Goal: Check status: Check status

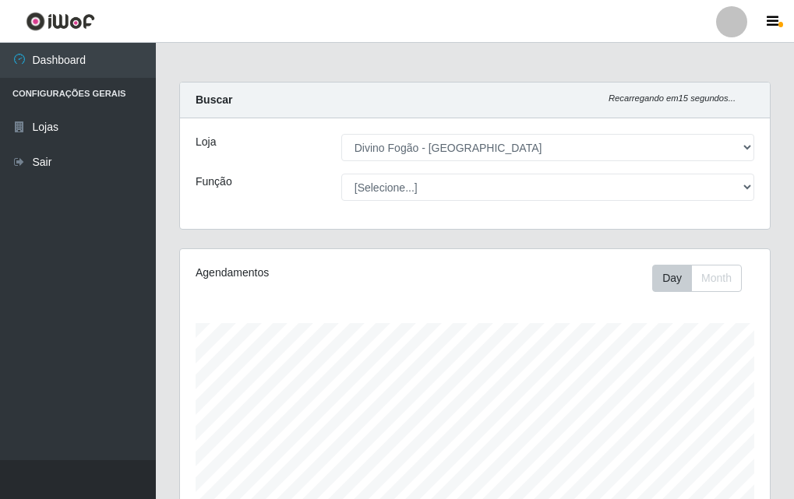
select select "499"
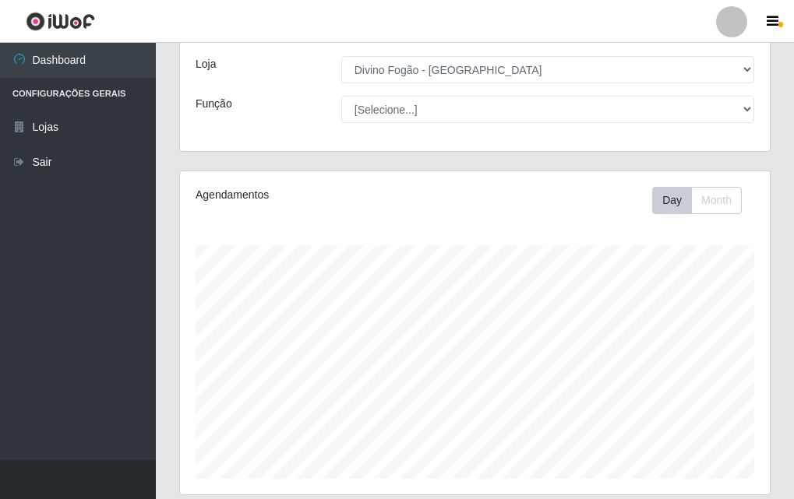
scroll to position [389, 0]
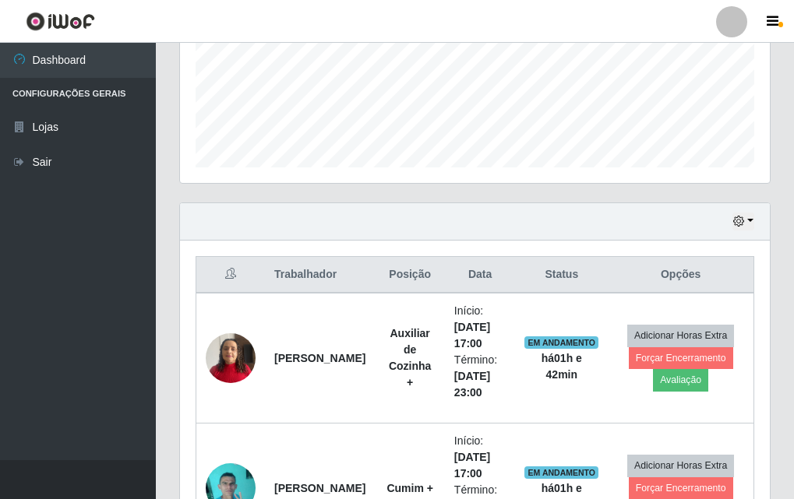
click at [777, 9] on header "Perfil Alterar Senha Sair" at bounding box center [397, 21] width 794 height 43
click at [755, 41] on header "Perfil Alterar Senha Sair" at bounding box center [397, 21] width 794 height 43
click at [770, 22] on icon "button" at bounding box center [772, 22] width 12 height 14
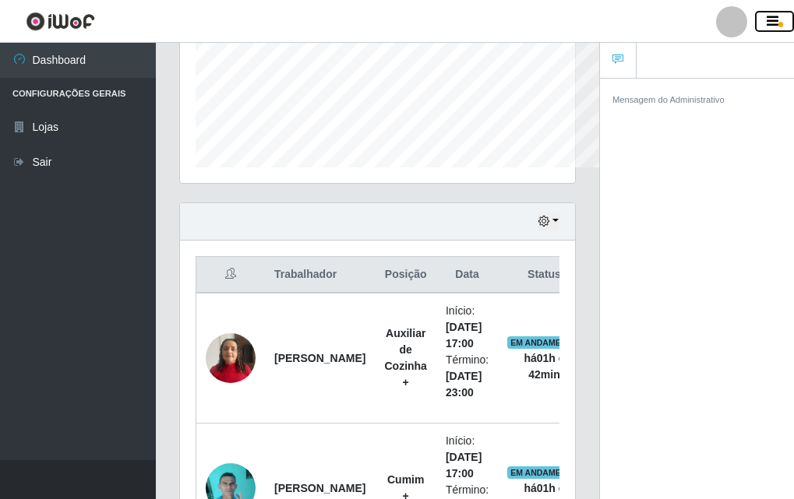
scroll to position [778553, 778481]
click at [696, 110] on div "Mensagem do Administrativo" at bounding box center [697, 99] width 194 height 41
click at [593, 55] on div "Carregando... Buscar Recarregando em 23 segundos... Loja [Selecione...] Divino …" at bounding box center [377, 140] width 443 height 896
click at [615, 69] on link at bounding box center [618, 61] width 37 height 36
click at [597, 105] on div "Carregando... Buscar Recarregando em 21 segundos... Loja [Selecione...] Divino …" at bounding box center [377, 140] width 443 height 896
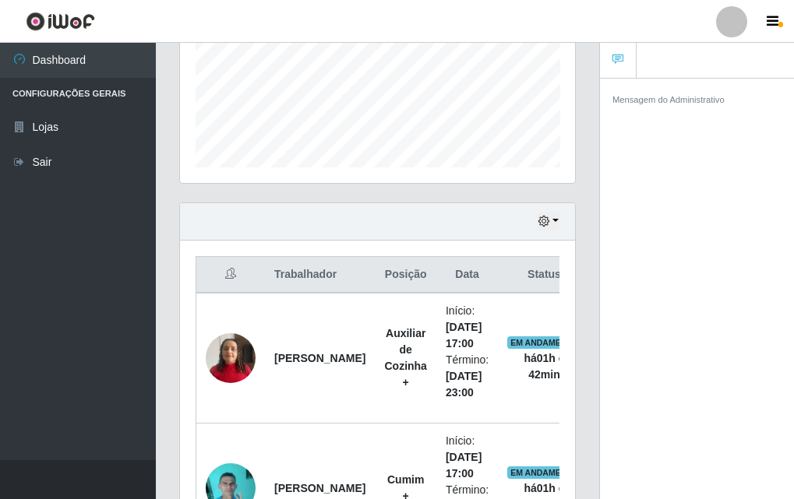
scroll to position [0, 0]
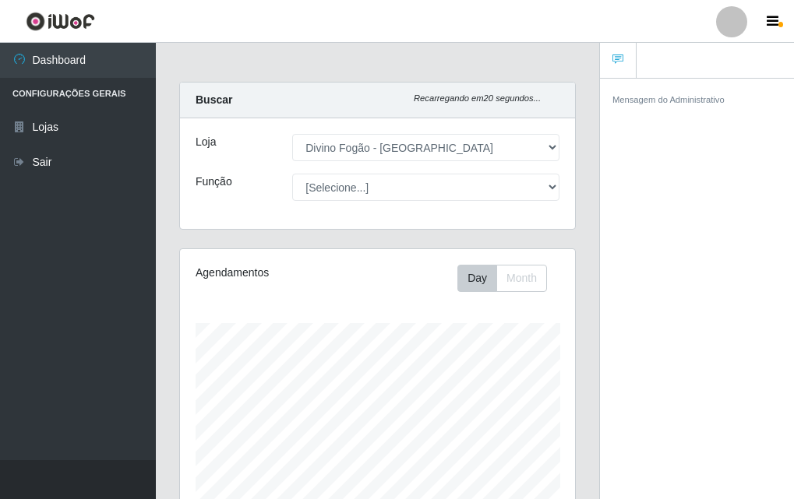
click at [605, 128] on div "Mensagem do Administrativo" at bounding box center [697, 291] width 194 height 427
click at [773, 13] on button "button" at bounding box center [774, 22] width 39 height 22
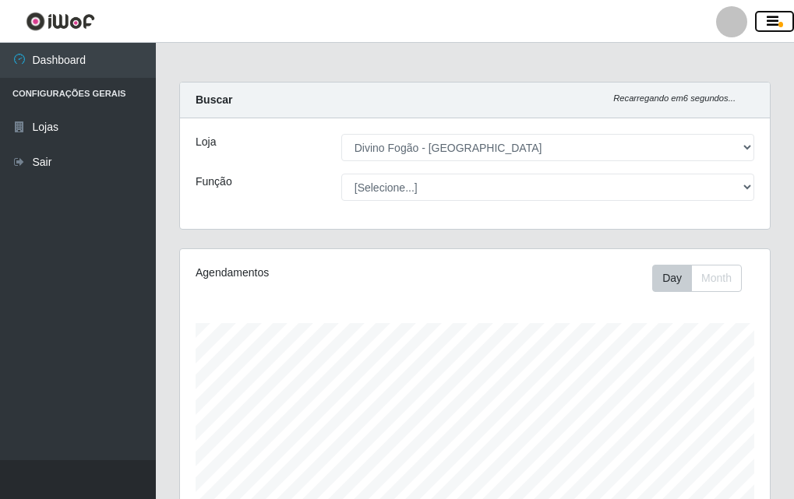
scroll to position [467, 0]
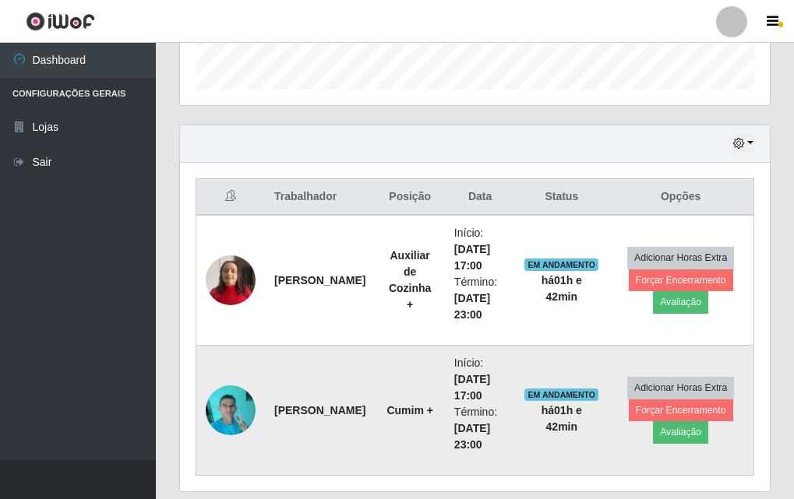
click at [259, 414] on td at bounding box center [230, 411] width 69 height 130
click at [231, 400] on img at bounding box center [231, 410] width 50 height 66
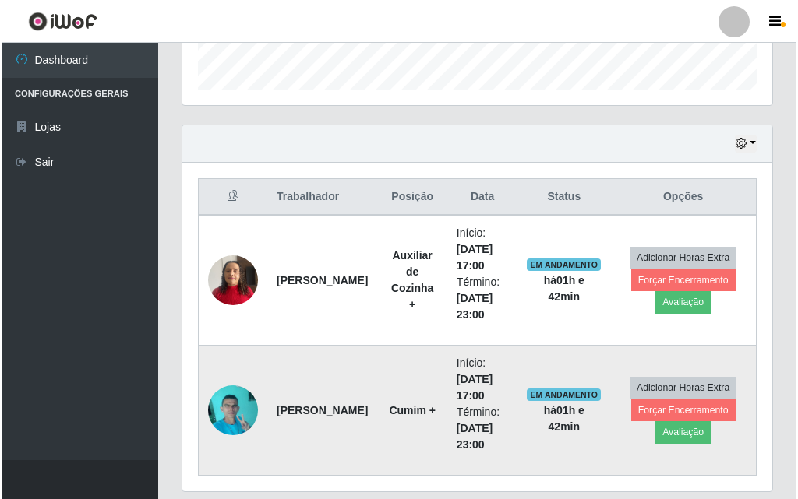
scroll to position [323, 582]
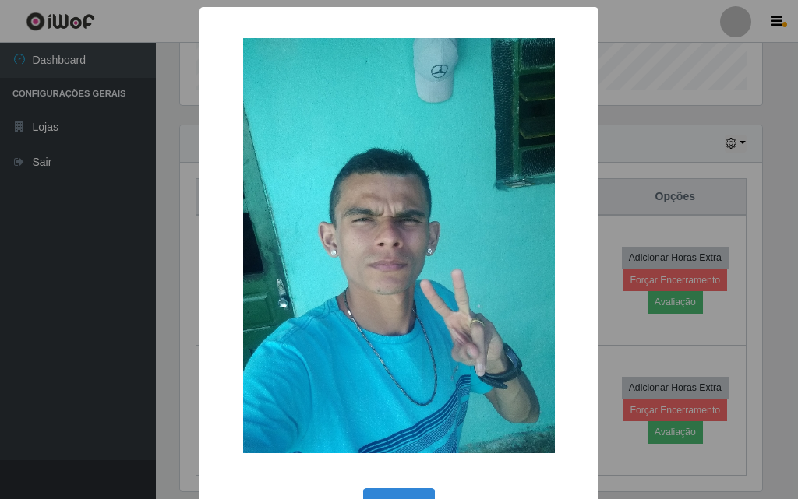
click at [178, 185] on div "× OK Cancel" at bounding box center [399, 249] width 798 height 499
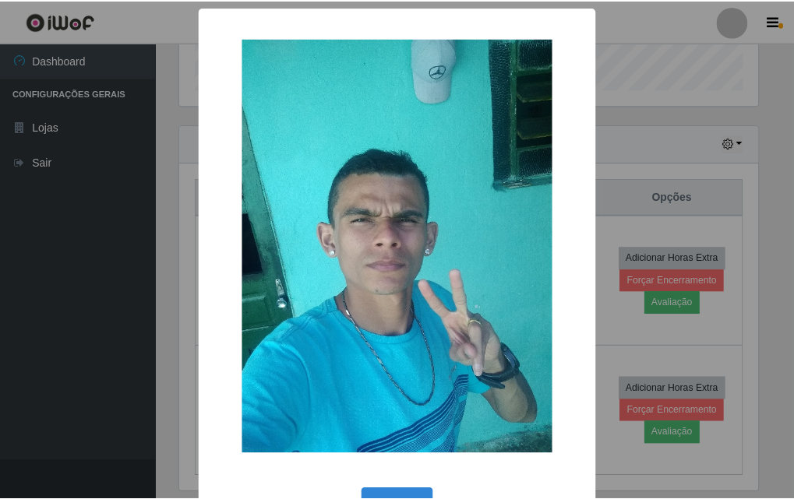
scroll to position [52, 0]
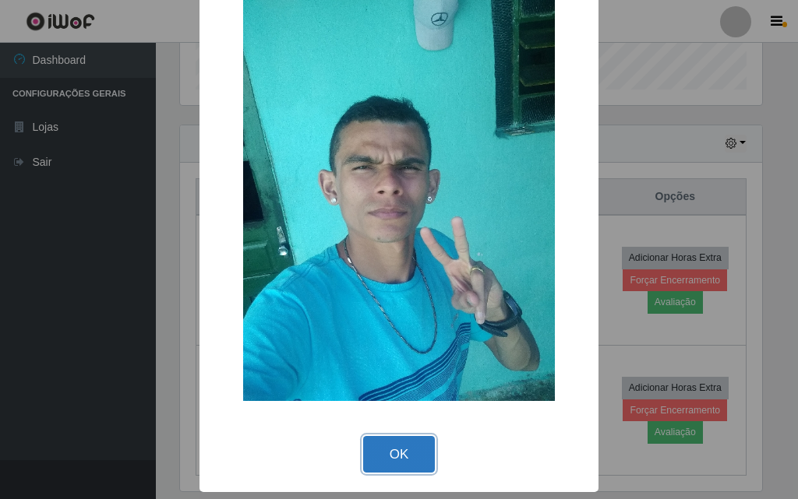
click at [396, 453] on button "OK" at bounding box center [399, 454] width 72 height 37
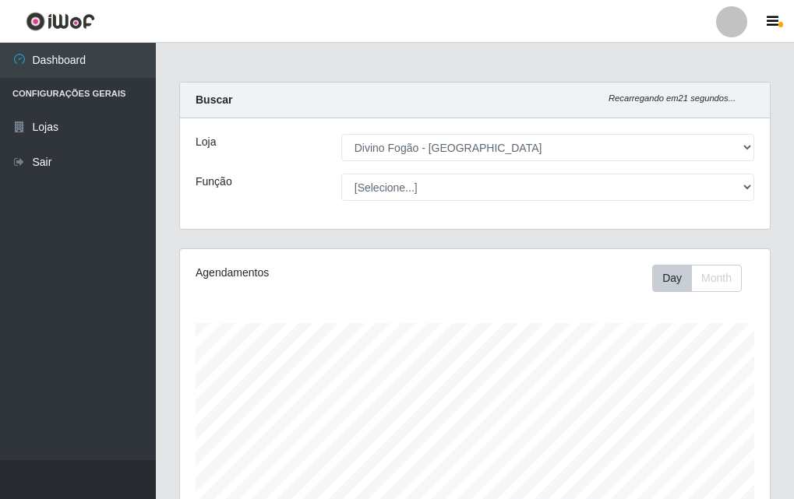
scroll to position [518, 0]
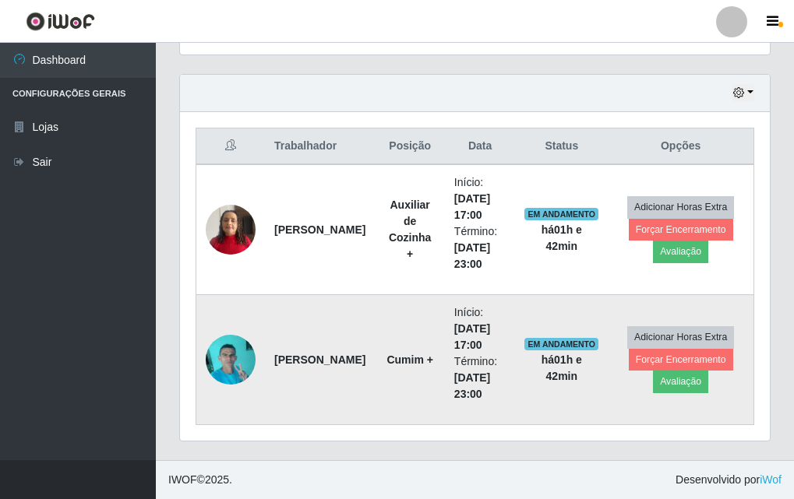
click at [213, 372] on img at bounding box center [231, 359] width 50 height 66
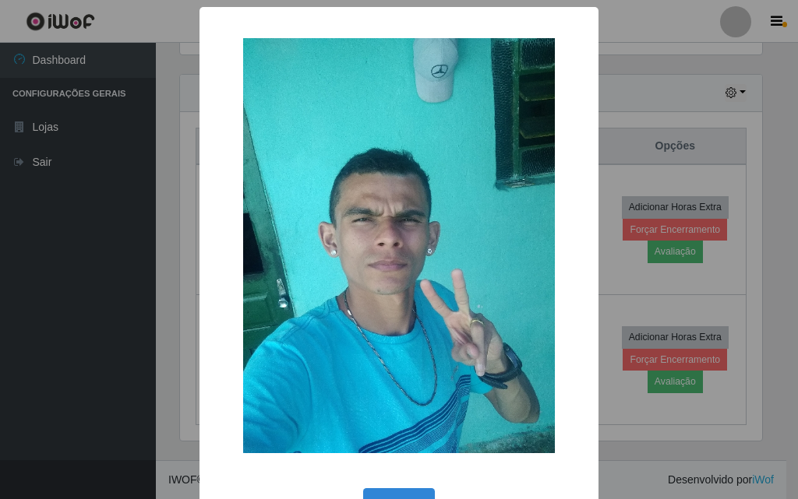
click at [143, 252] on div "× OK Cancel" at bounding box center [399, 249] width 798 height 499
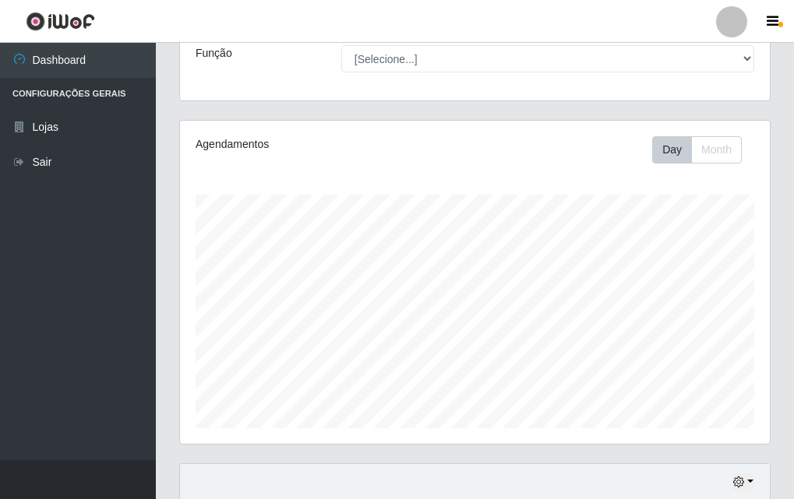
scroll to position [0, 0]
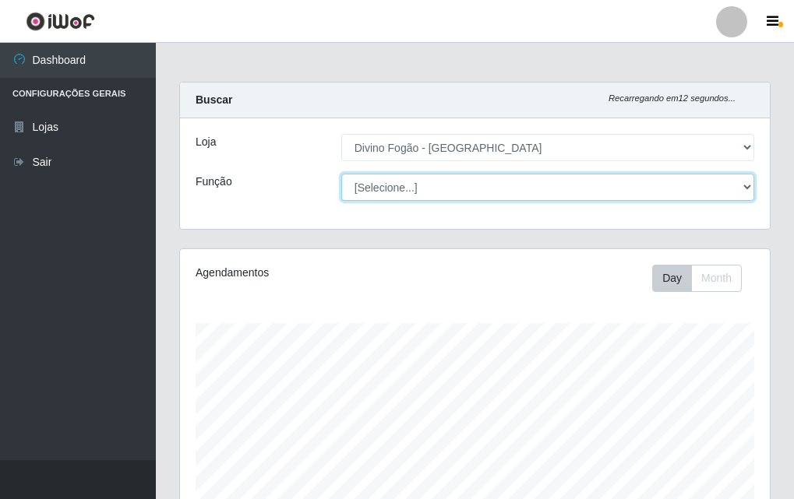
click at [405, 188] on select "[Selecione...] ASG ASG + ASG ++ Auxiliar de Cozinha Auxiliar de Cozinha + Auxil…" at bounding box center [547, 187] width 413 height 27
select select "17"
click at [341, 174] on select "[Selecione...] ASG ASG + ASG ++ Auxiliar de Cozinha Auxiliar de Cozinha + Auxil…" at bounding box center [547, 187] width 413 height 27
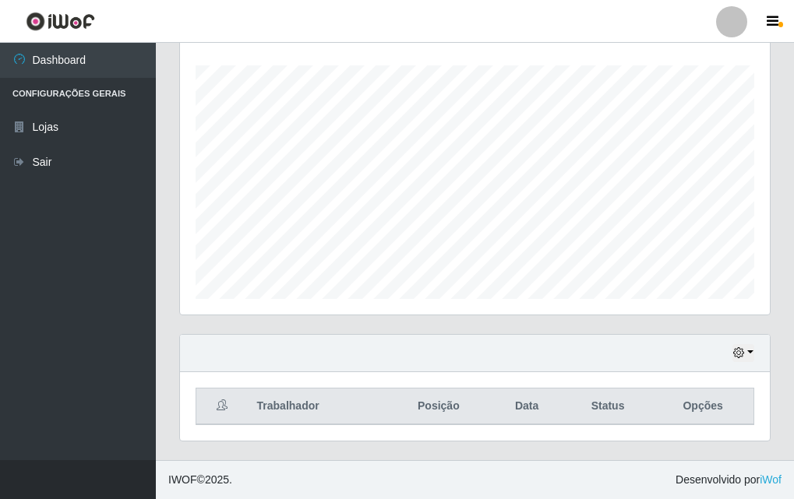
click at [729, 354] on div "Hoje 1 dia 3 dias 1 Semana Não encerrados" at bounding box center [475, 353] width 590 height 37
click at [734, 354] on icon "button" at bounding box center [738, 352] width 11 height 11
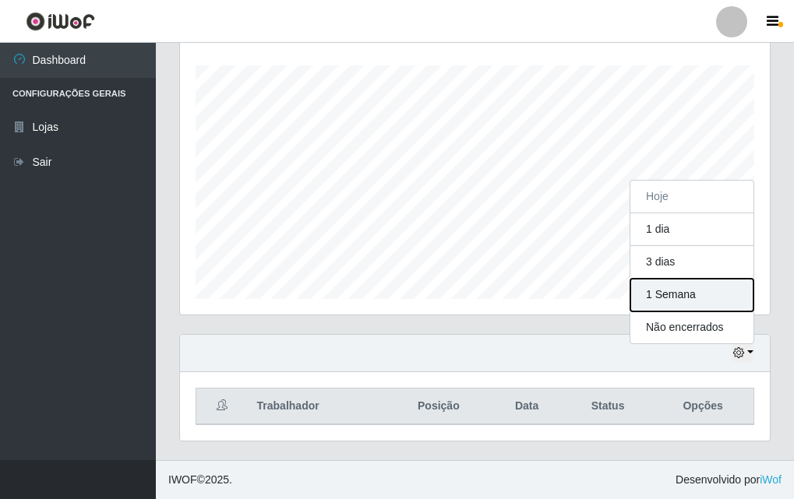
click at [707, 287] on button "1 Semana" at bounding box center [691, 295] width 123 height 33
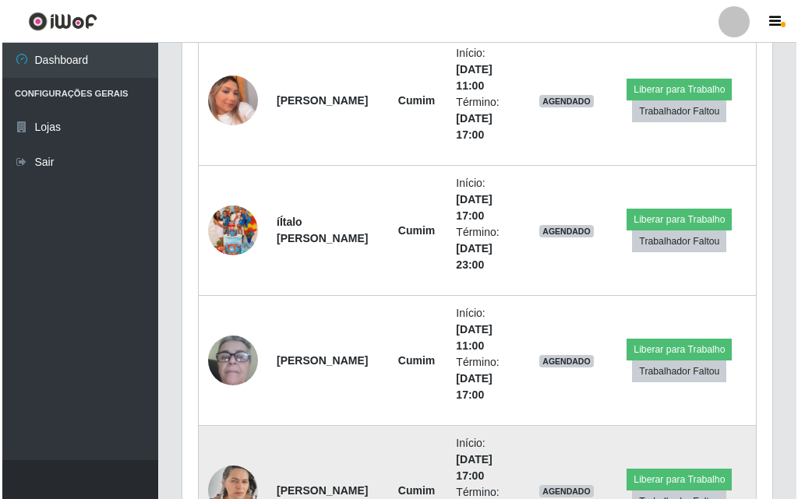
scroll to position [569, 0]
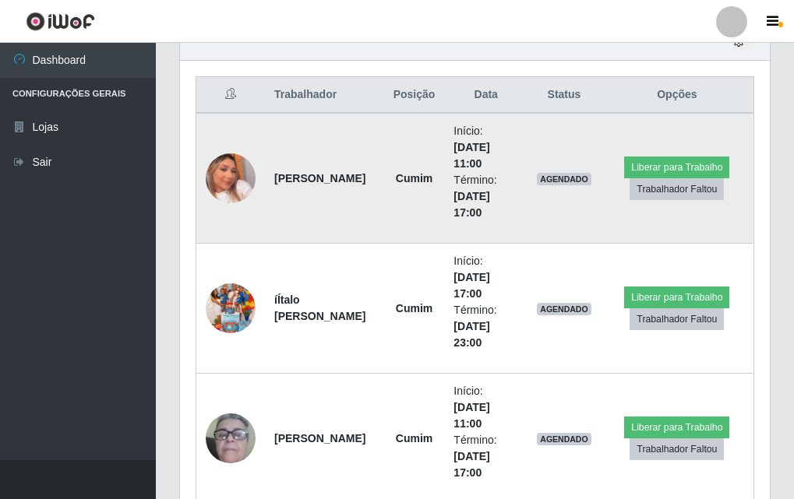
click at [238, 165] on img at bounding box center [231, 178] width 50 height 89
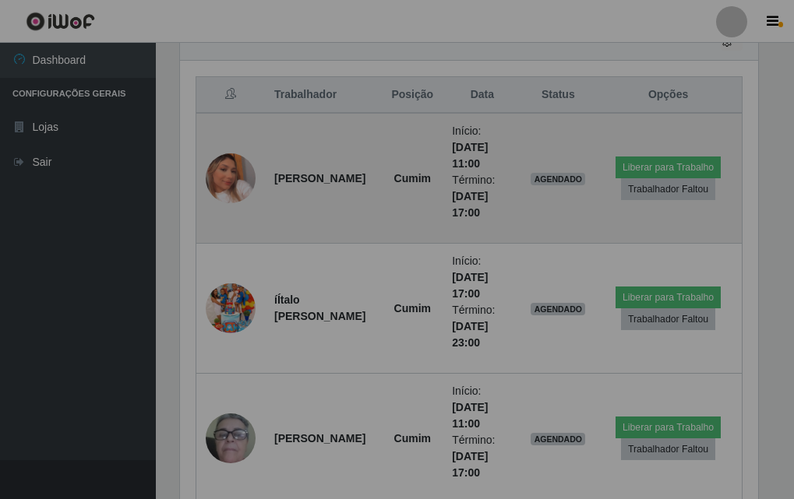
scroll to position [323, 590]
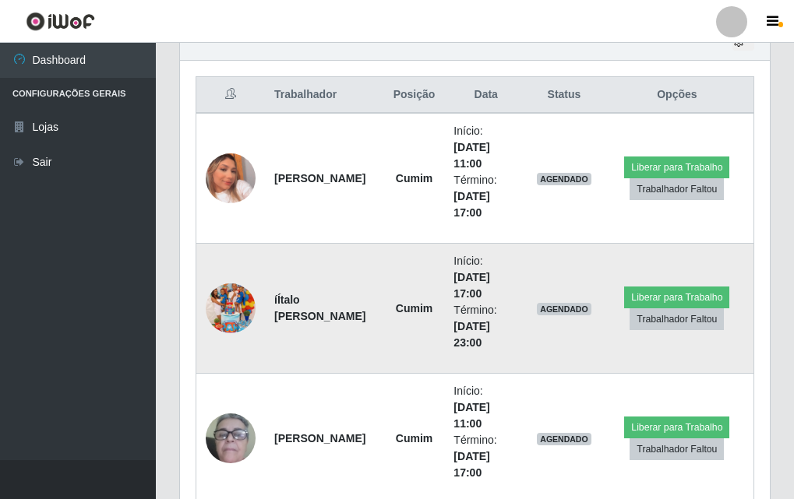
click at [223, 306] on img at bounding box center [231, 308] width 50 height 89
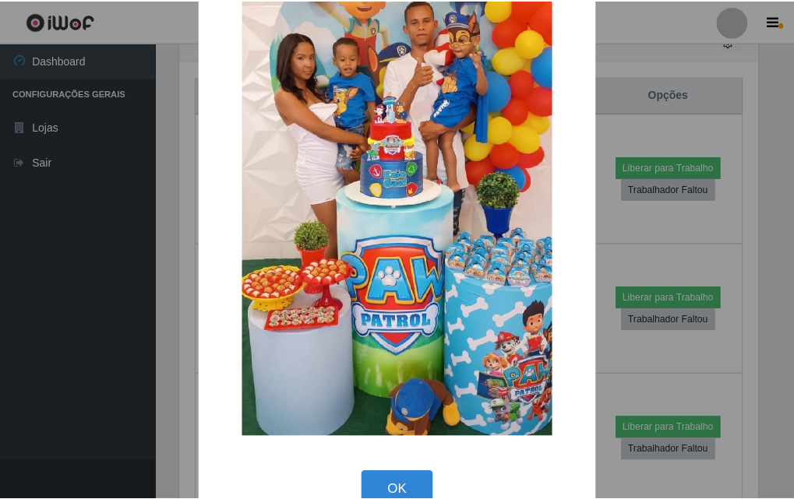
scroll to position [191, 0]
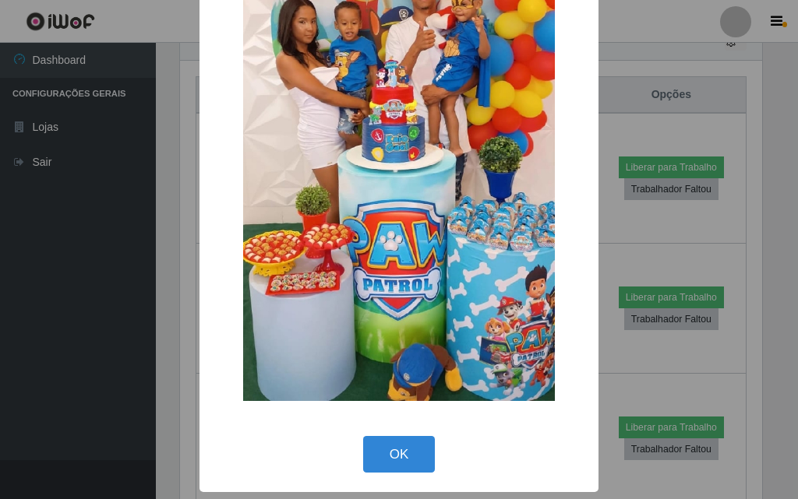
click at [121, 354] on div "× OK Cancel" at bounding box center [399, 249] width 798 height 499
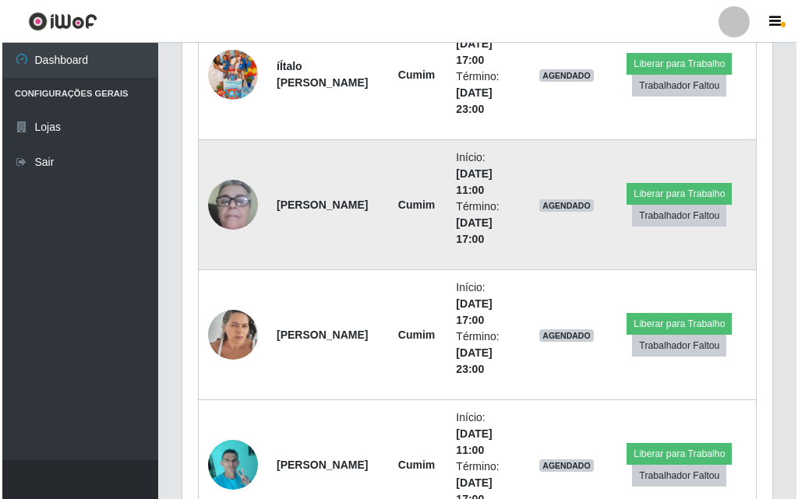
scroll to position [881, 0]
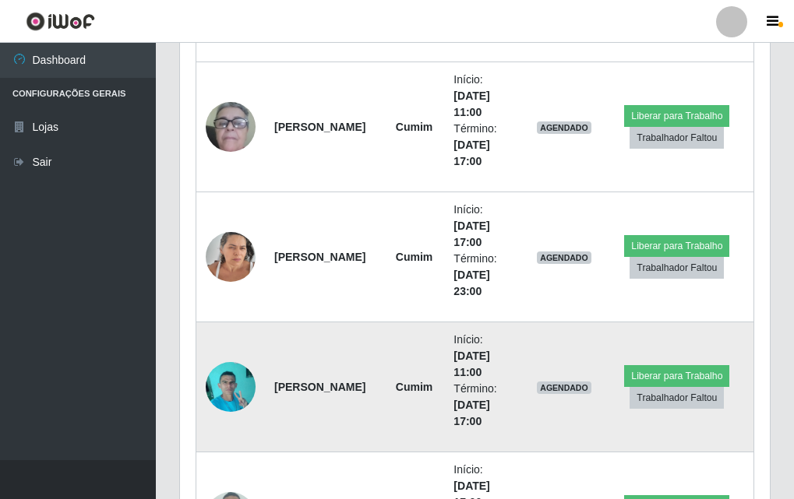
click at [233, 376] on img at bounding box center [231, 387] width 50 height 66
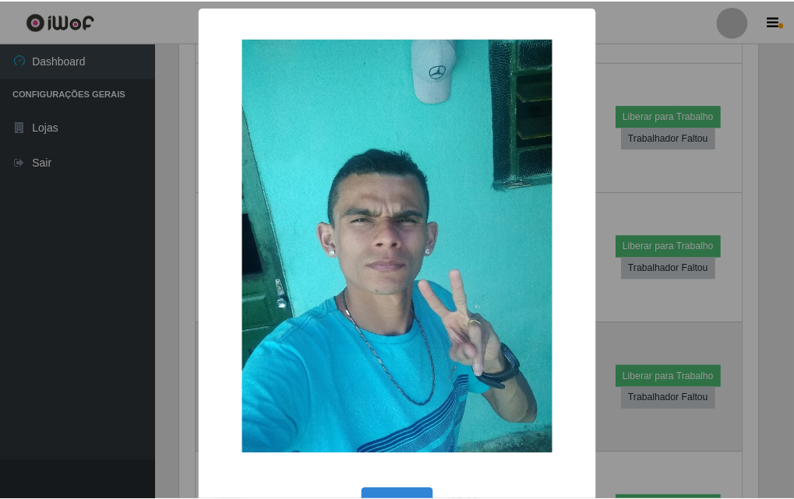
scroll to position [323, 582]
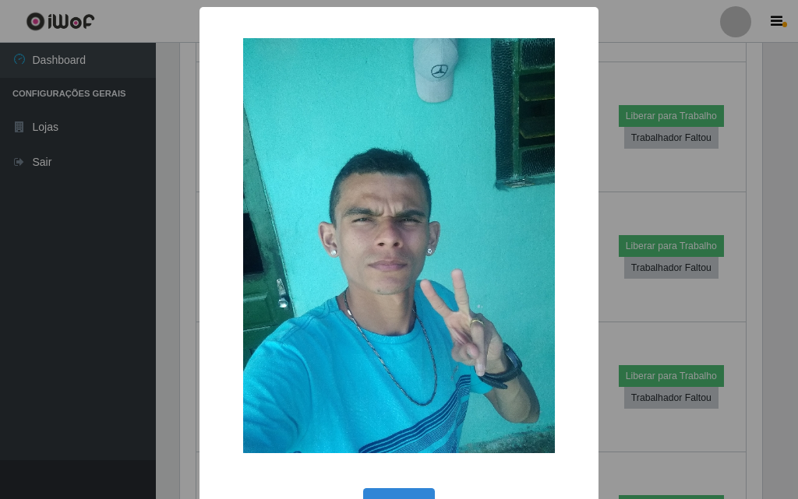
click at [107, 219] on div "× OK Cancel" at bounding box center [399, 249] width 798 height 499
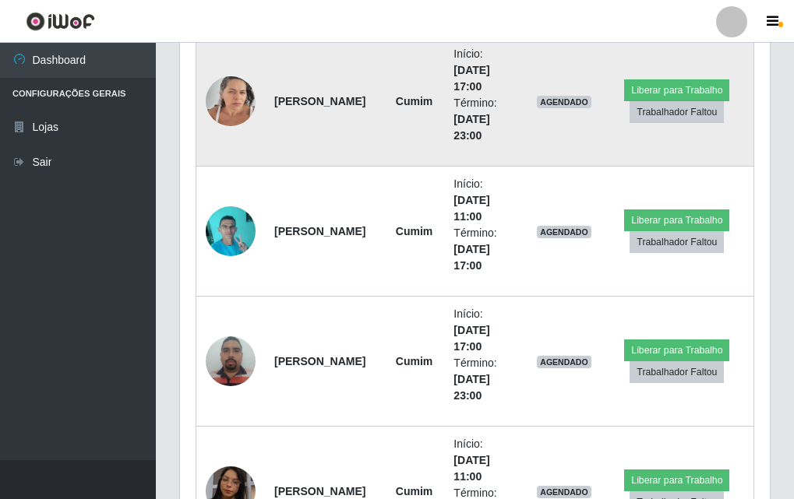
scroll to position [1115, 0]
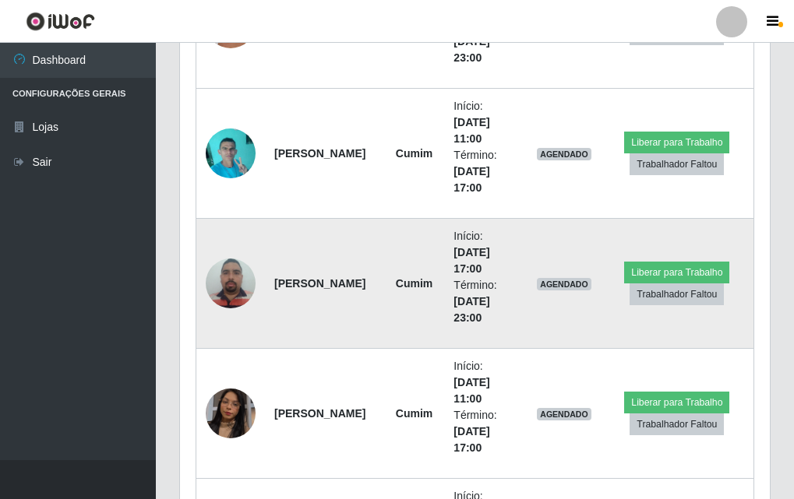
click at [229, 286] on img at bounding box center [231, 283] width 50 height 66
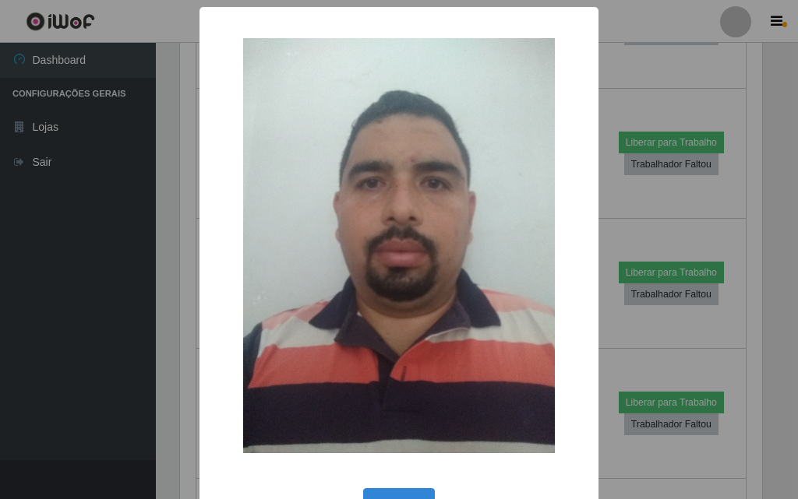
click at [84, 277] on div "× OK Cancel" at bounding box center [399, 249] width 798 height 499
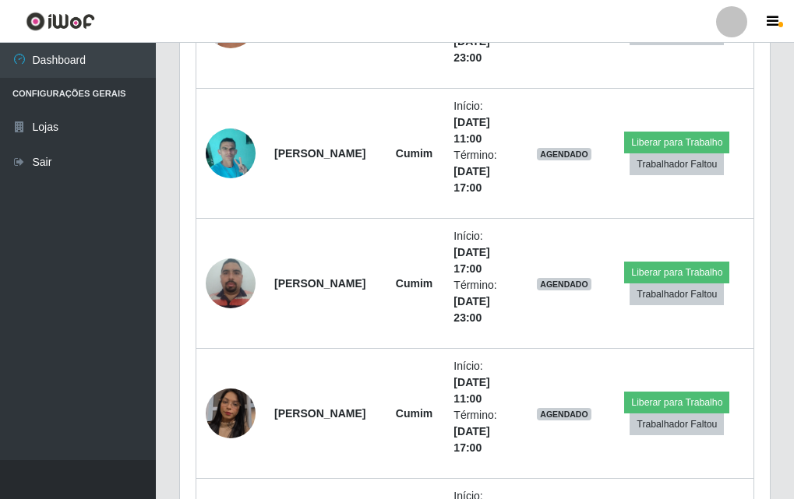
scroll to position [1270, 0]
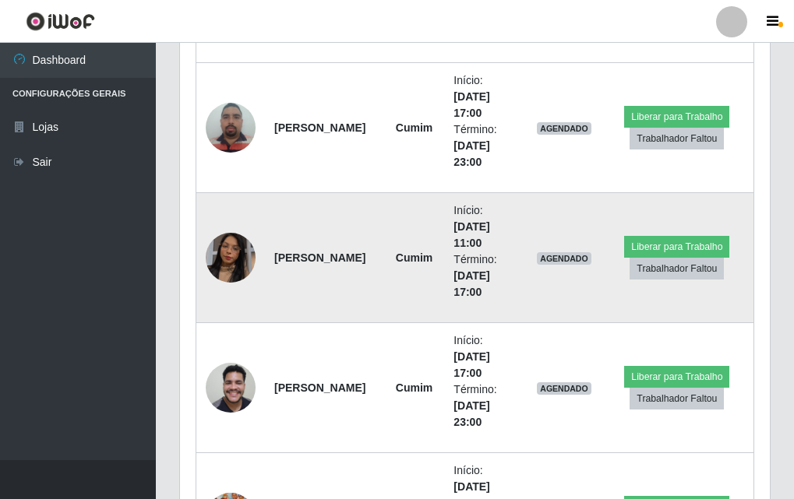
click at [234, 245] on img at bounding box center [231, 257] width 50 height 89
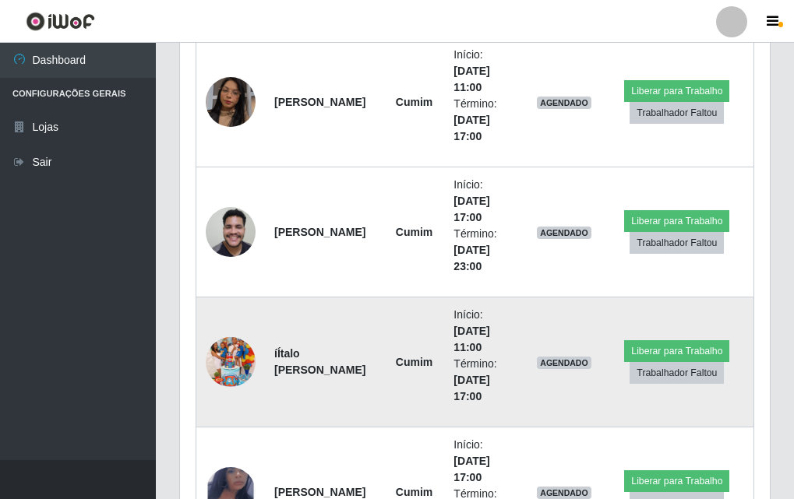
scroll to position [1559, 0]
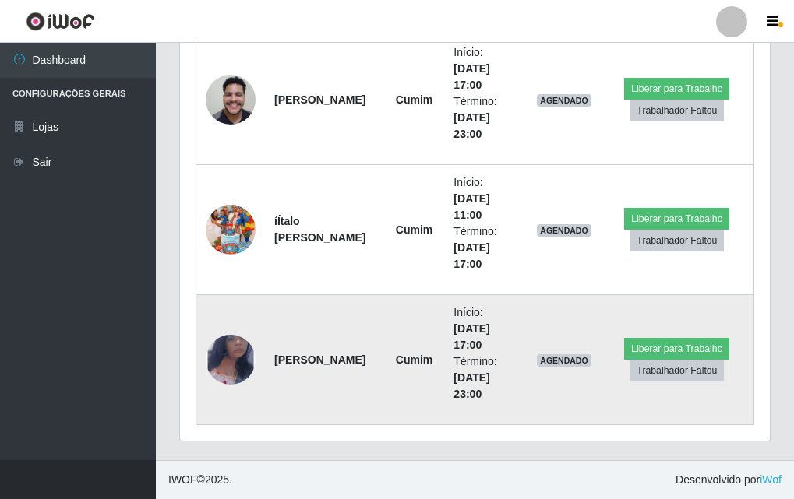
click at [225, 358] on img at bounding box center [231, 359] width 50 height 81
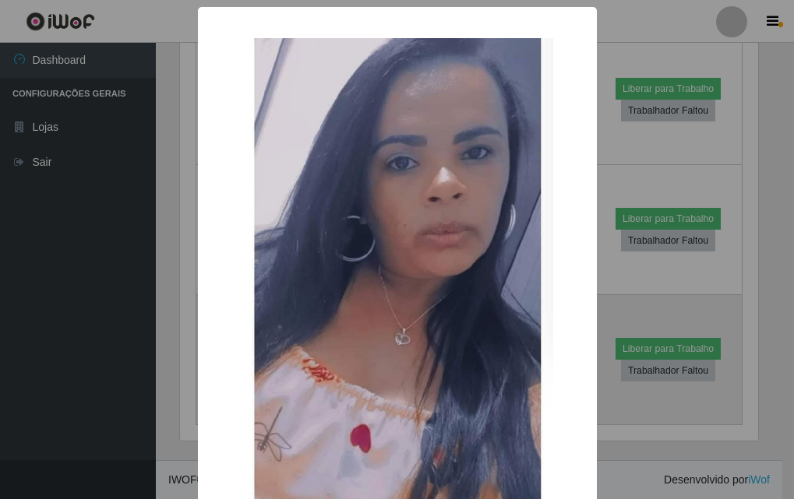
scroll to position [323, 582]
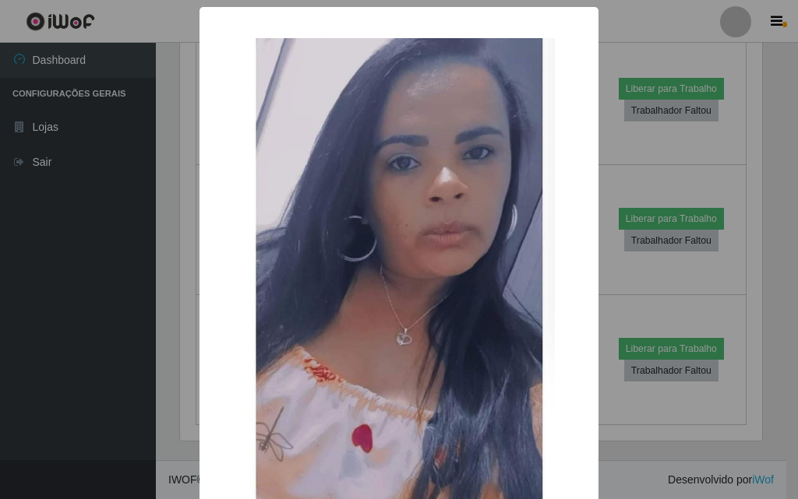
click at [58, 307] on div "× OK Cancel" at bounding box center [399, 249] width 798 height 499
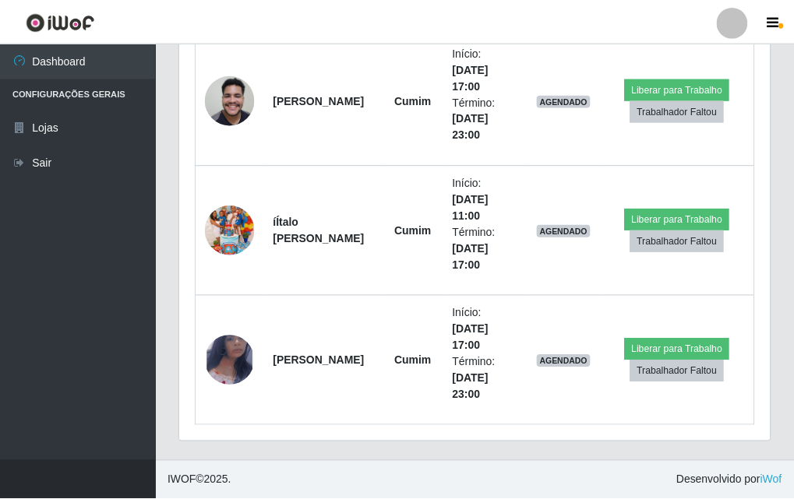
scroll to position [323, 590]
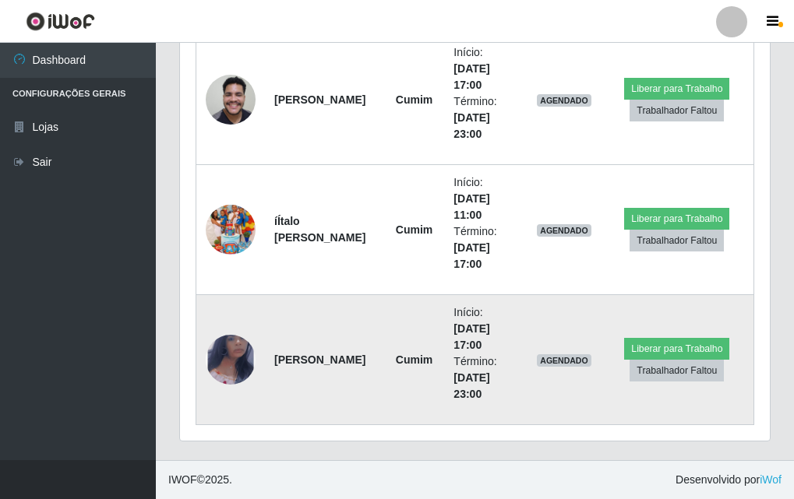
click at [218, 361] on img at bounding box center [231, 359] width 50 height 81
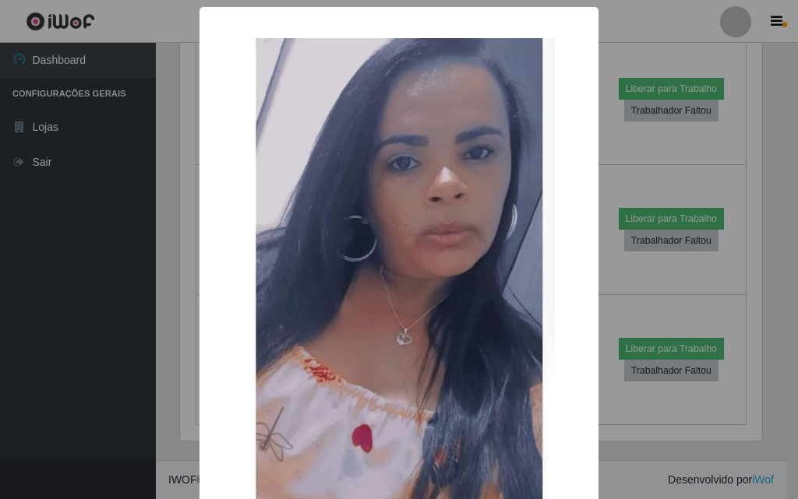
click at [14, 278] on div "× OK Cancel" at bounding box center [399, 249] width 798 height 499
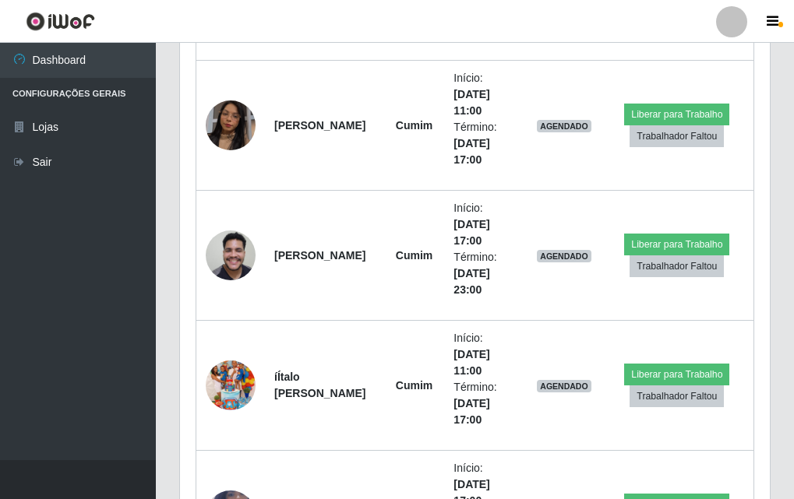
scroll to position [1325, 0]
